Goal: Task Accomplishment & Management: Manage account settings

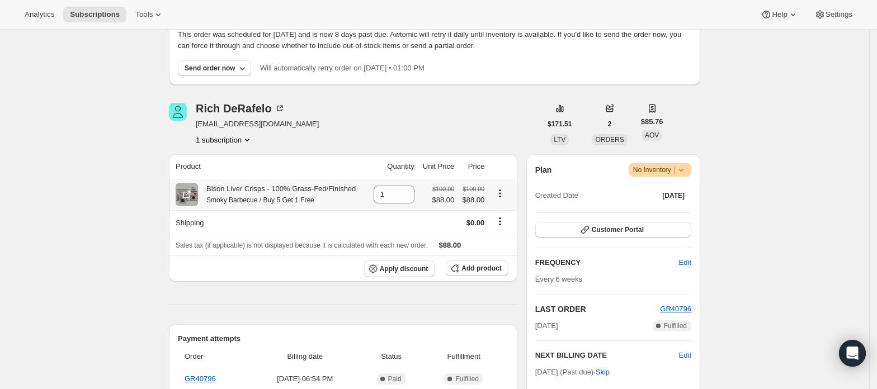
click at [502, 190] on icon "Product actions" at bounding box center [499, 193] width 11 height 11
click at [506, 215] on span "Swap variant" at bounding box center [504, 215] width 42 height 8
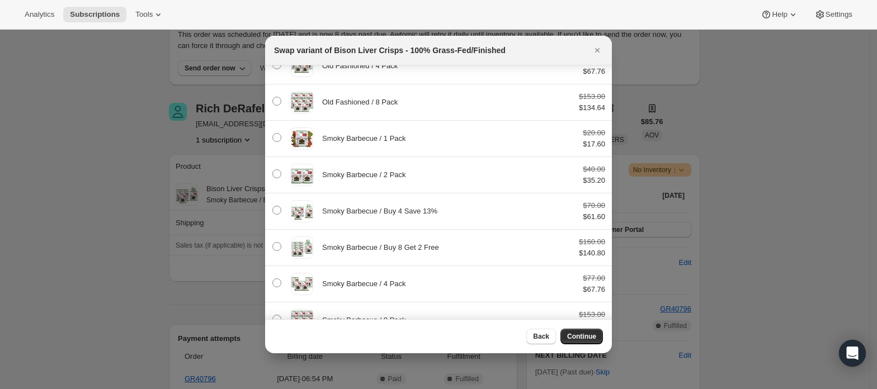
scroll to position [513, 0]
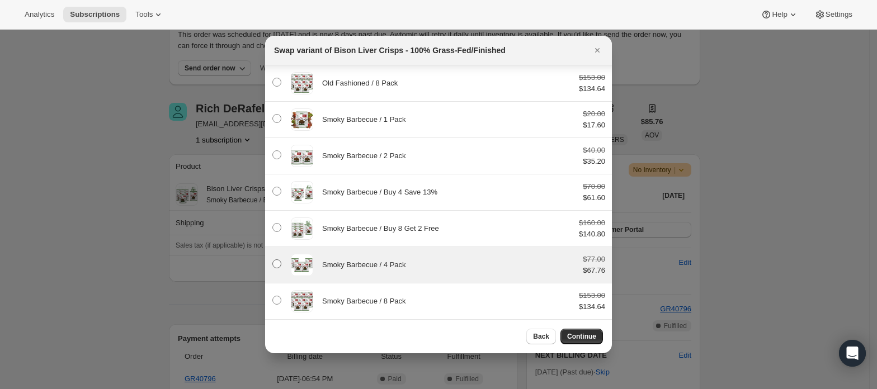
click at [276, 264] on span ":rd4:" at bounding box center [276, 263] width 9 height 9
click at [273, 260] on input ":rd4:" at bounding box center [272, 259] width 1 height 1
radio input "false"
radio input "true"
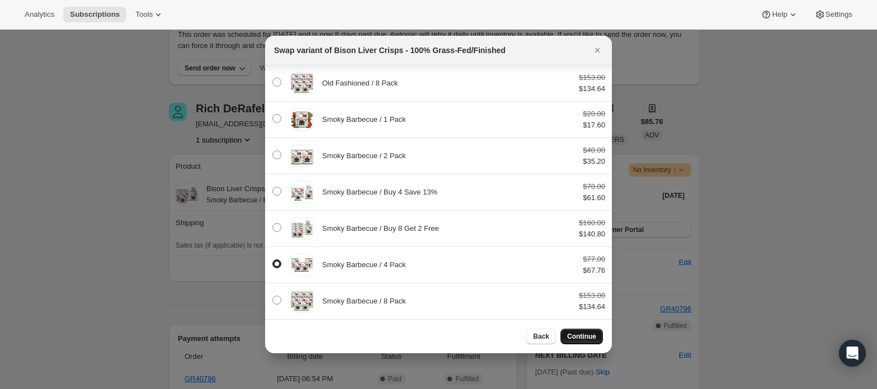
click at [585, 332] on span "Continue" at bounding box center [581, 336] width 29 height 9
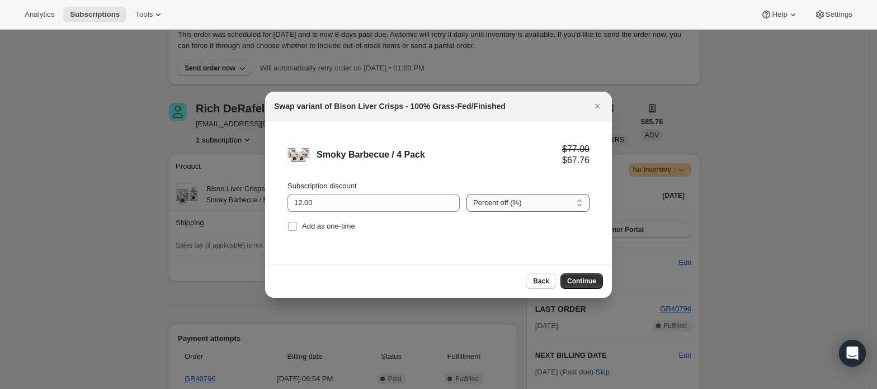
click at [560, 197] on select "Percent off (%) Amount off ($)" at bounding box center [527, 203] width 123 height 18
click at [555, 206] on select "Percent off (%) Amount off ($)" at bounding box center [527, 203] width 123 height 18
click at [553, 200] on select "Percent off (%) Amount off ($)" at bounding box center [527, 203] width 123 height 18
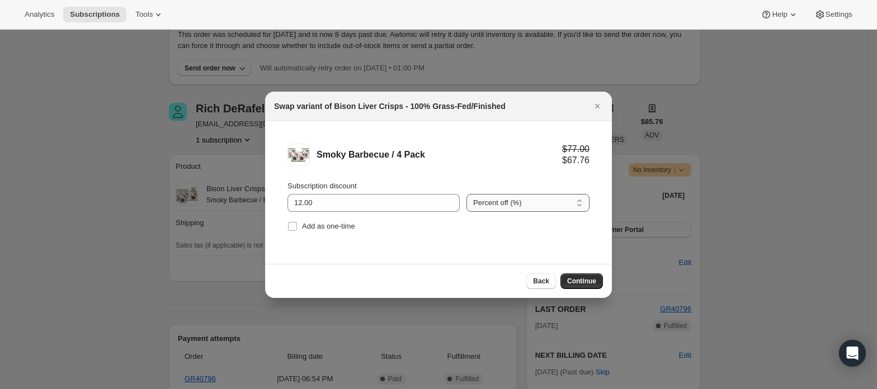
click at [553, 200] on select "Percent off (%) Amount off ($)" at bounding box center [527, 203] width 123 height 18
click at [421, 205] on input "12.00" at bounding box center [364, 203] width 155 height 18
click at [513, 207] on select "Percent off (%) Amount off ($)" at bounding box center [527, 203] width 123 height 18
drag, startPoint x: 508, startPoint y: 106, endPoint x: 536, endPoint y: 106, distance: 28.0
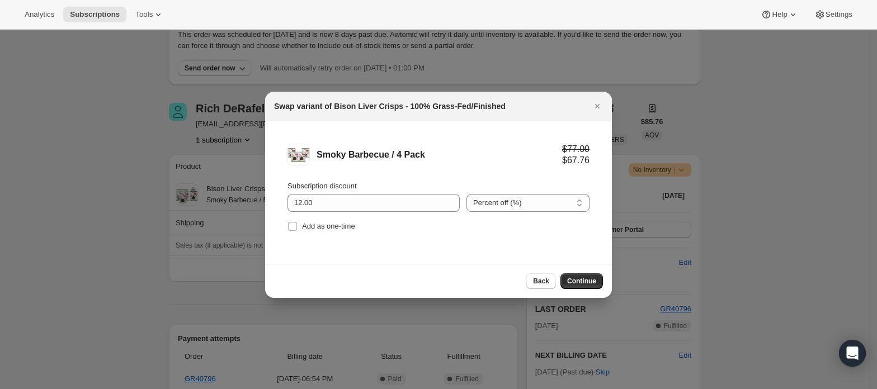
click at [536, 106] on div "Swap variant of Bison Liver Crisps - 100% Grass-Fed/Finished" at bounding box center [428, 106] width 309 height 11
drag, startPoint x: 542, startPoint y: 106, endPoint x: 555, endPoint y: 112, distance: 14.0
click at [555, 112] on div "Swap variant of Bison Liver Crisps - 100% Grass-Fed/Finished" at bounding box center [438, 107] width 347 height 30
click at [542, 282] on span "Back" at bounding box center [541, 281] width 16 height 9
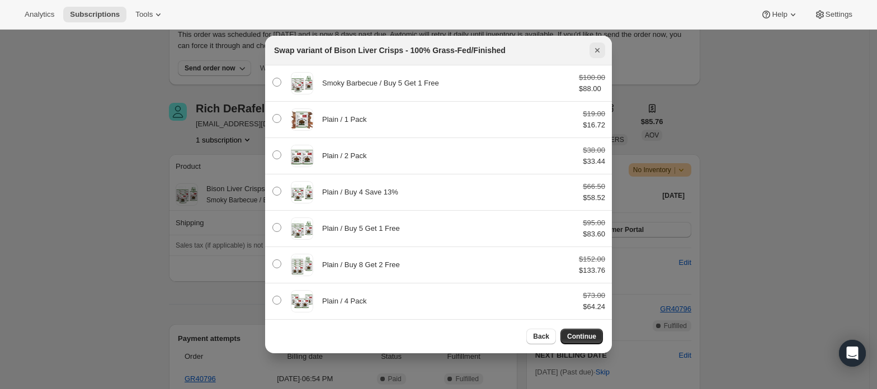
click at [605, 53] on button "Close" at bounding box center [597, 51] width 16 height 16
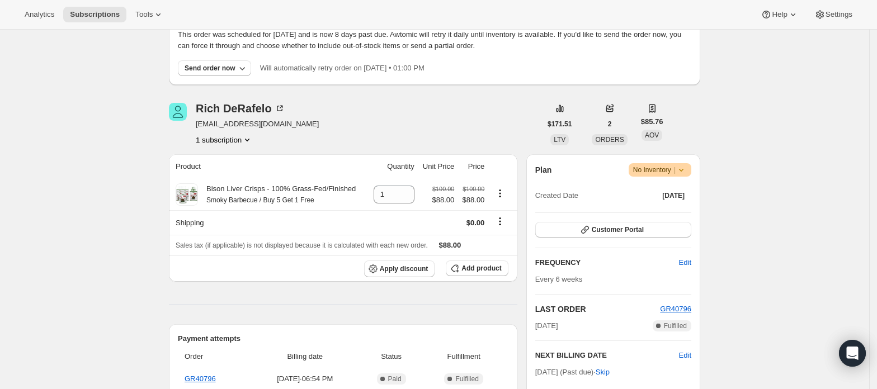
click at [506, 194] on icon "Product actions" at bounding box center [499, 193] width 11 height 11
click at [497, 219] on span "Swap variant" at bounding box center [504, 215] width 42 height 8
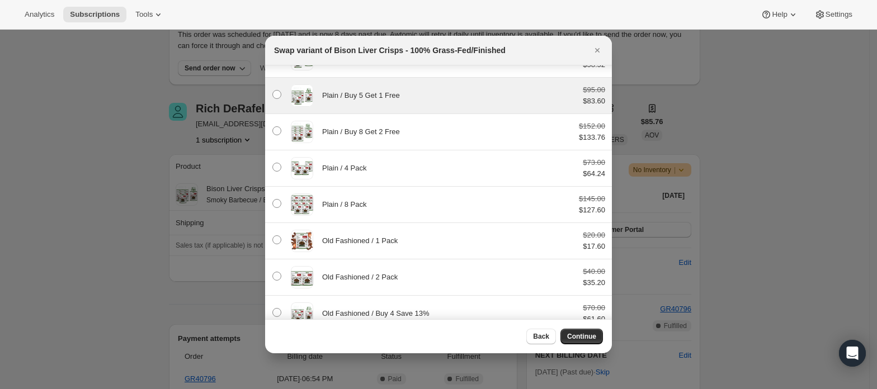
scroll to position [0, 0]
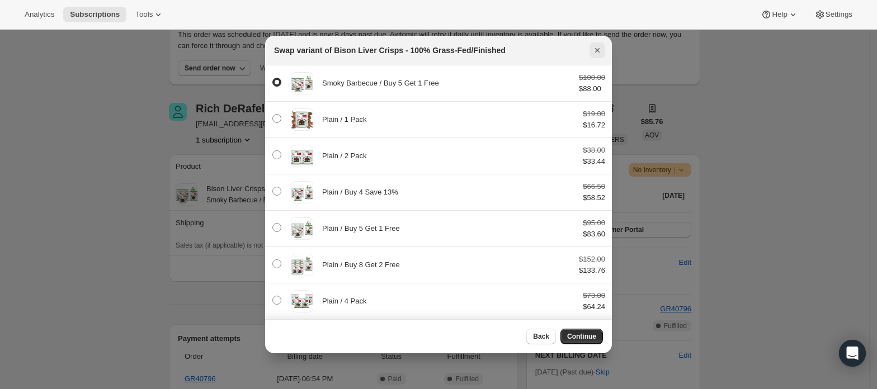
click at [597, 48] on icon "Close" at bounding box center [597, 50] width 11 height 11
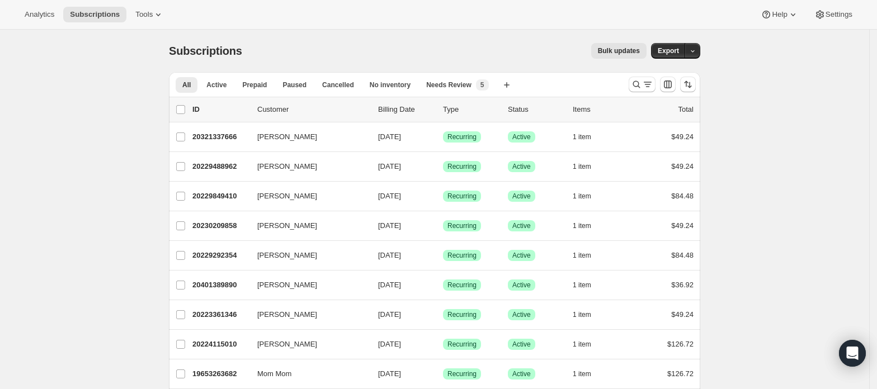
scroll to position [323, 0]
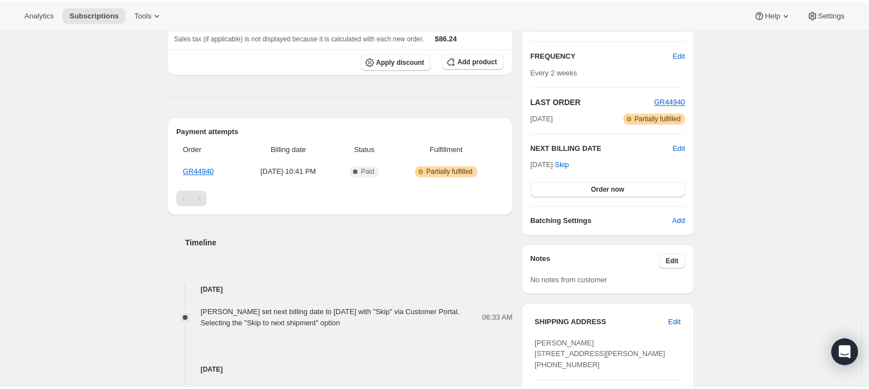
scroll to position [224, 0]
